Goal: Task Accomplishment & Management: Complete application form

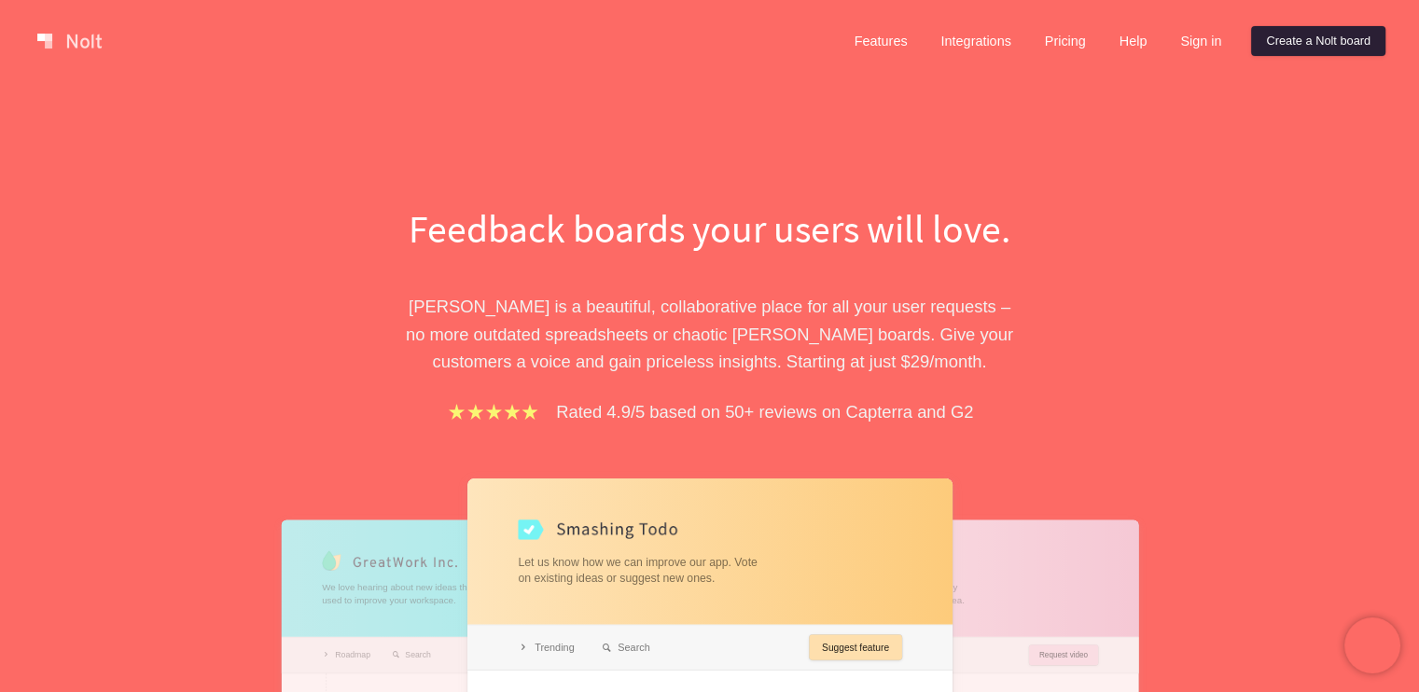
click at [1325, 41] on link "Create a Nolt board" at bounding box center [1318, 41] width 134 height 30
click at [1077, 43] on link "Pricing" at bounding box center [1065, 41] width 71 height 30
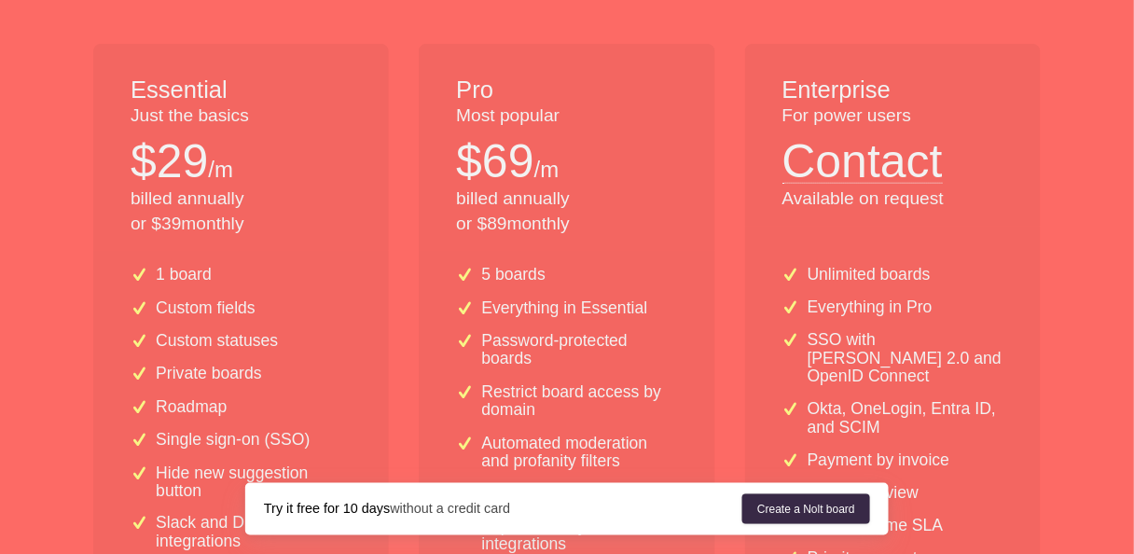
scroll to position [448, 0]
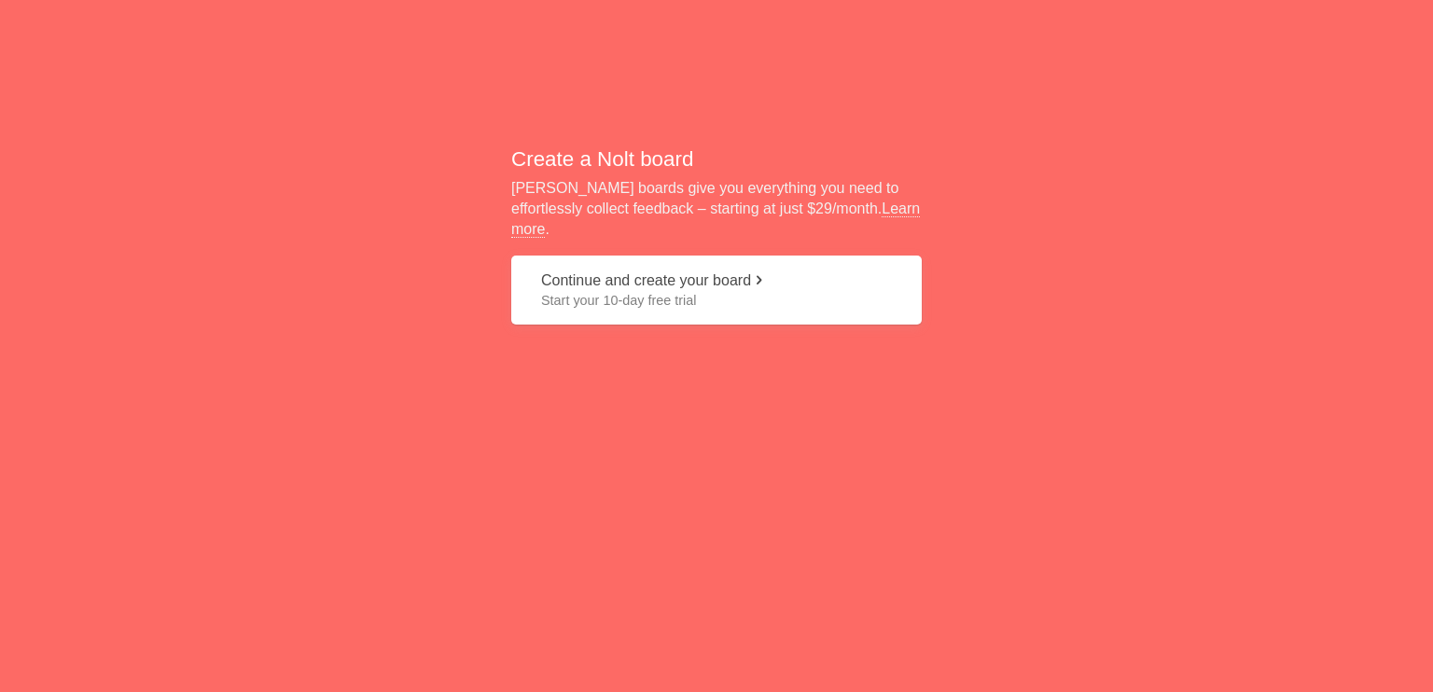
click at [716, 272] on button "Continue and create your board Start your 10-day free trial" at bounding box center [716, 291] width 410 height 70
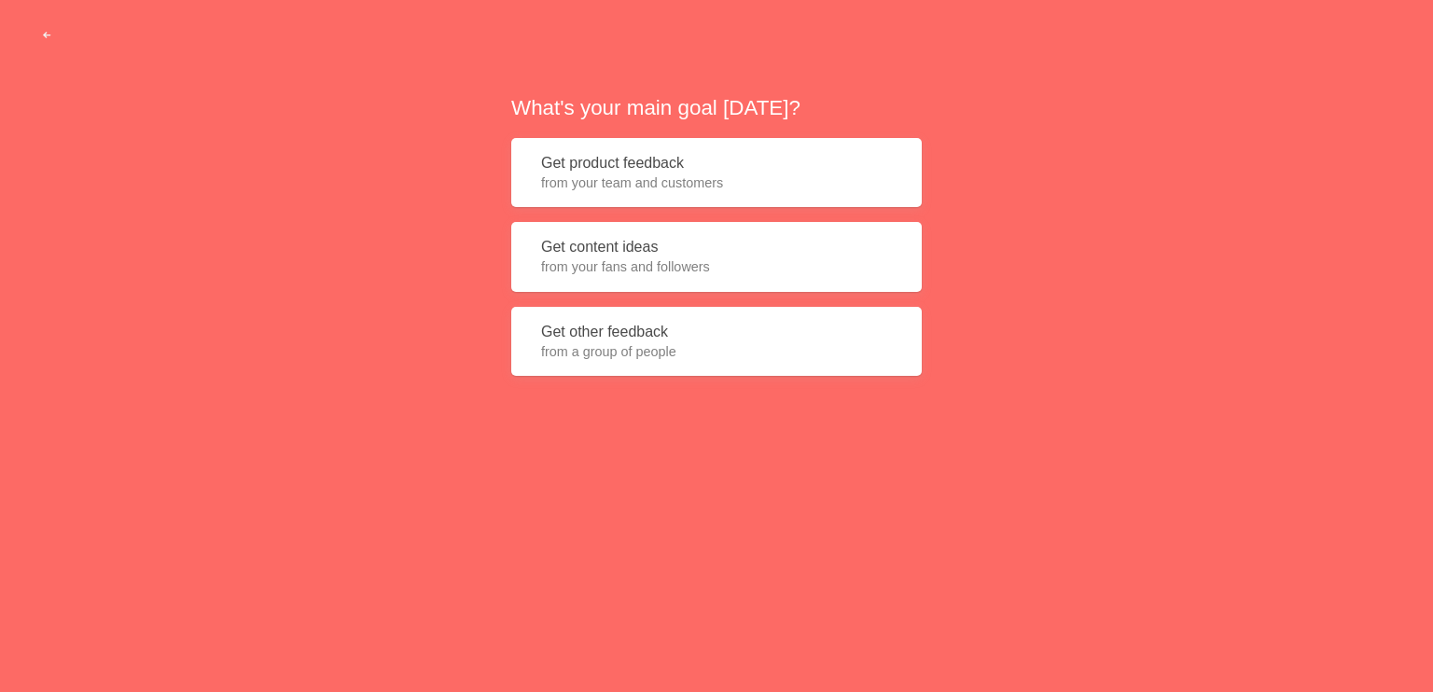
click at [619, 171] on button "Get product feedback from your team and customers" at bounding box center [716, 173] width 410 height 70
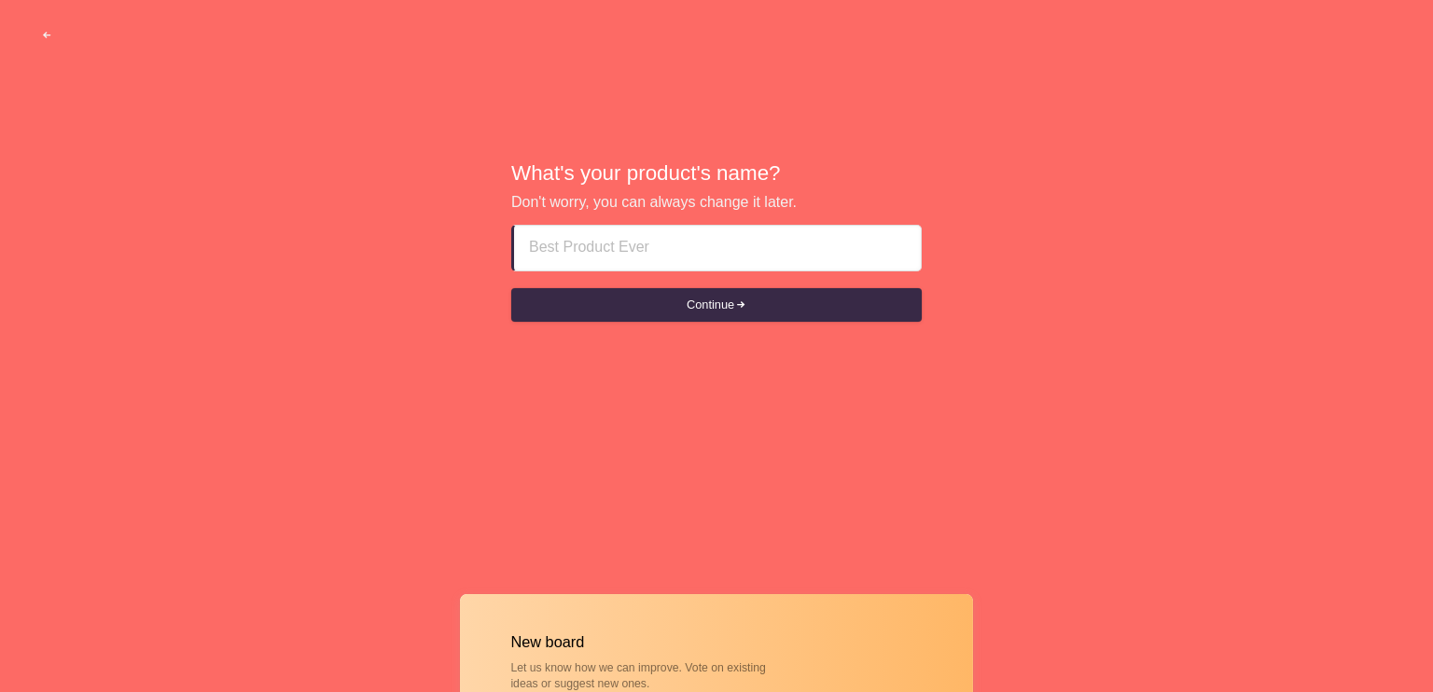
click at [716, 245] on input at bounding box center [717, 248] width 377 height 45
type input "W"
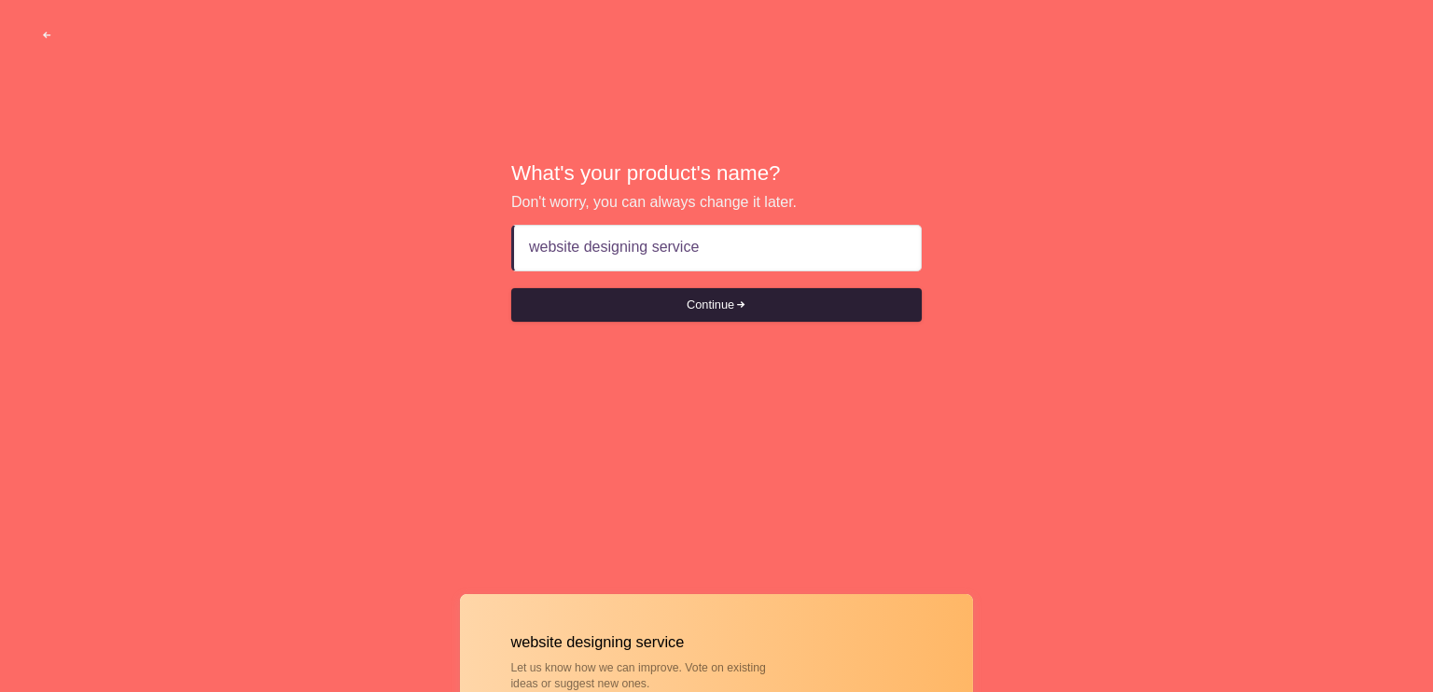
click at [729, 310] on button "Continue" at bounding box center [716, 305] width 410 height 34
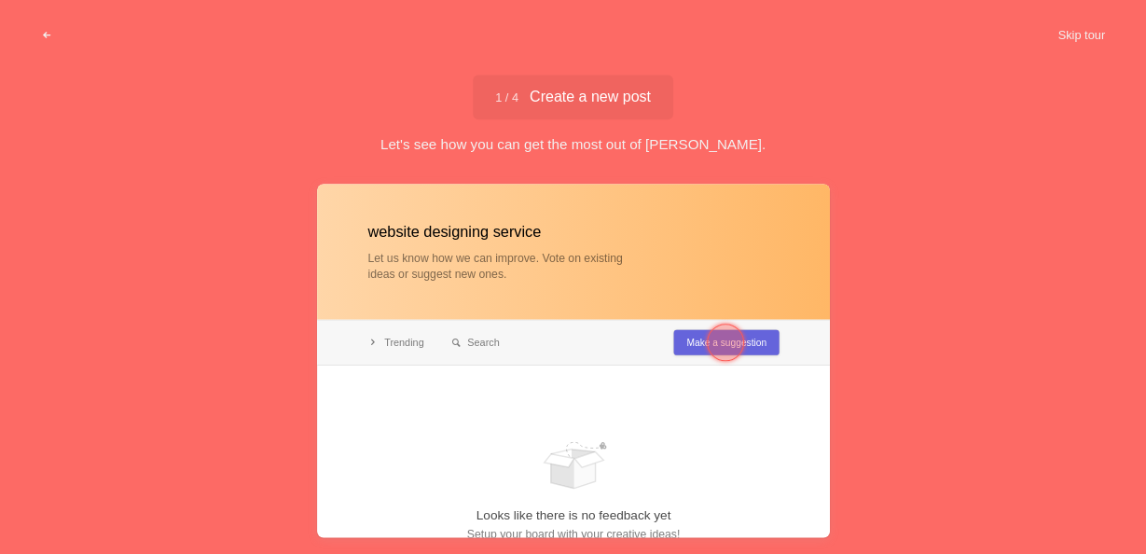
type input "website designing service"
click at [723, 342] on div at bounding box center [725, 342] width 37 height 37
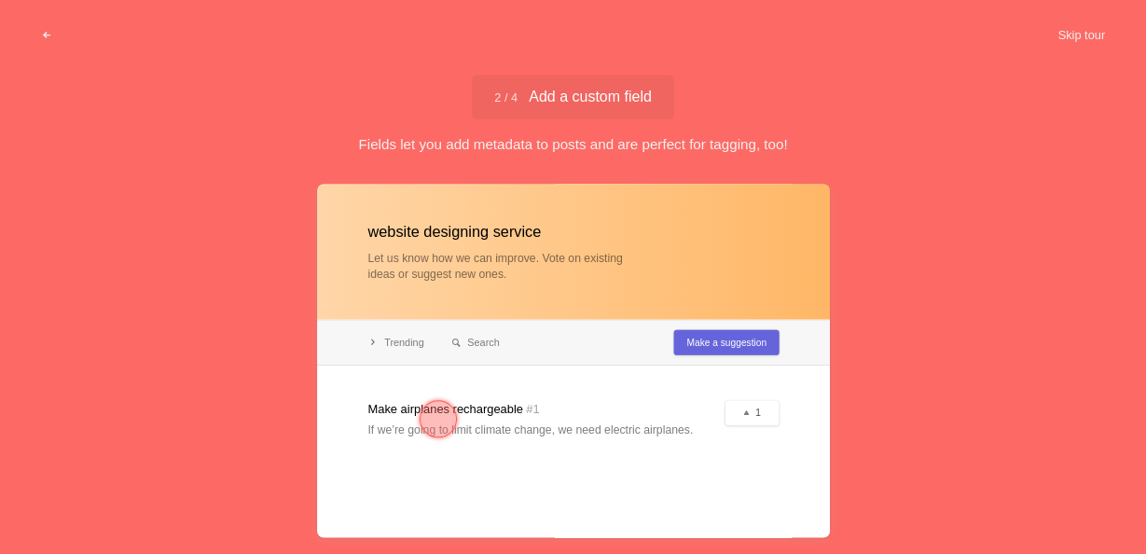
click at [744, 340] on div at bounding box center [573, 361] width 513 height 354
click at [1066, 35] on button "Skip tour" at bounding box center [1081, 36] width 92 height 34
